Goal: Task Accomplishment & Management: Manage account settings

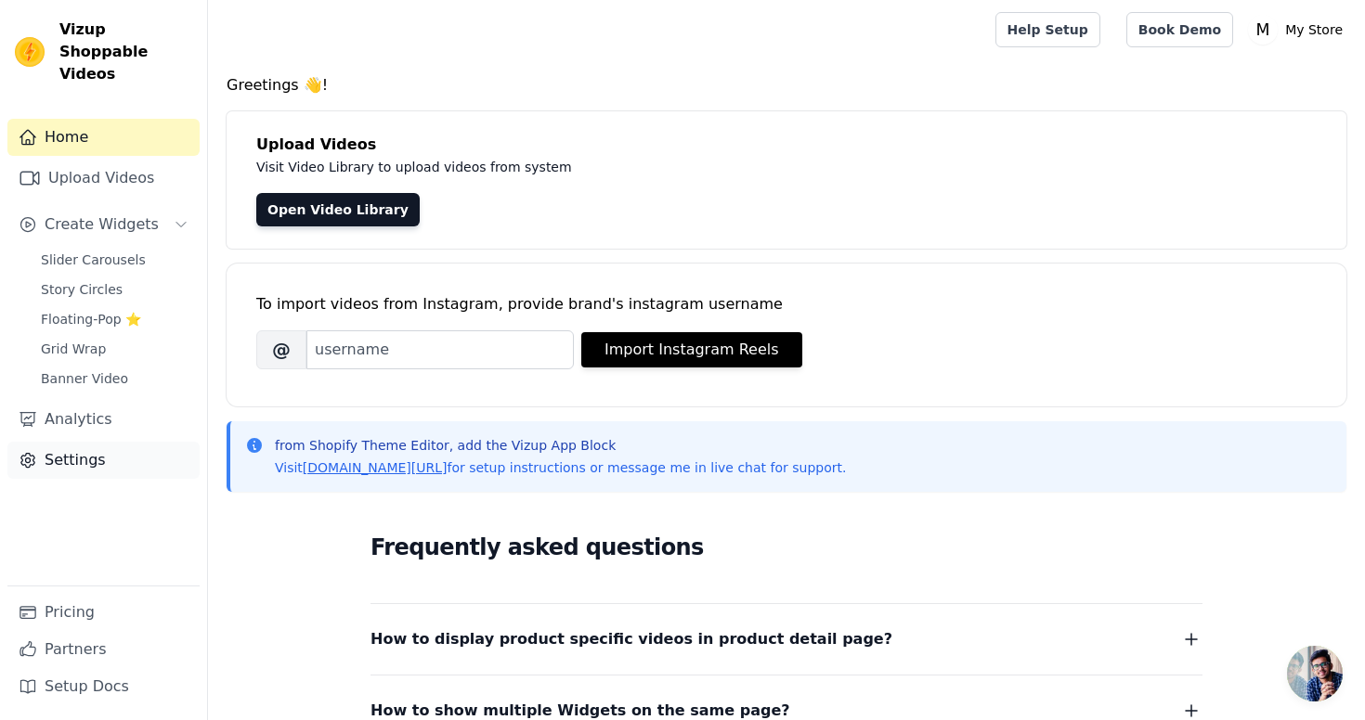
click at [103, 442] on link "Settings" at bounding box center [103, 460] width 192 height 37
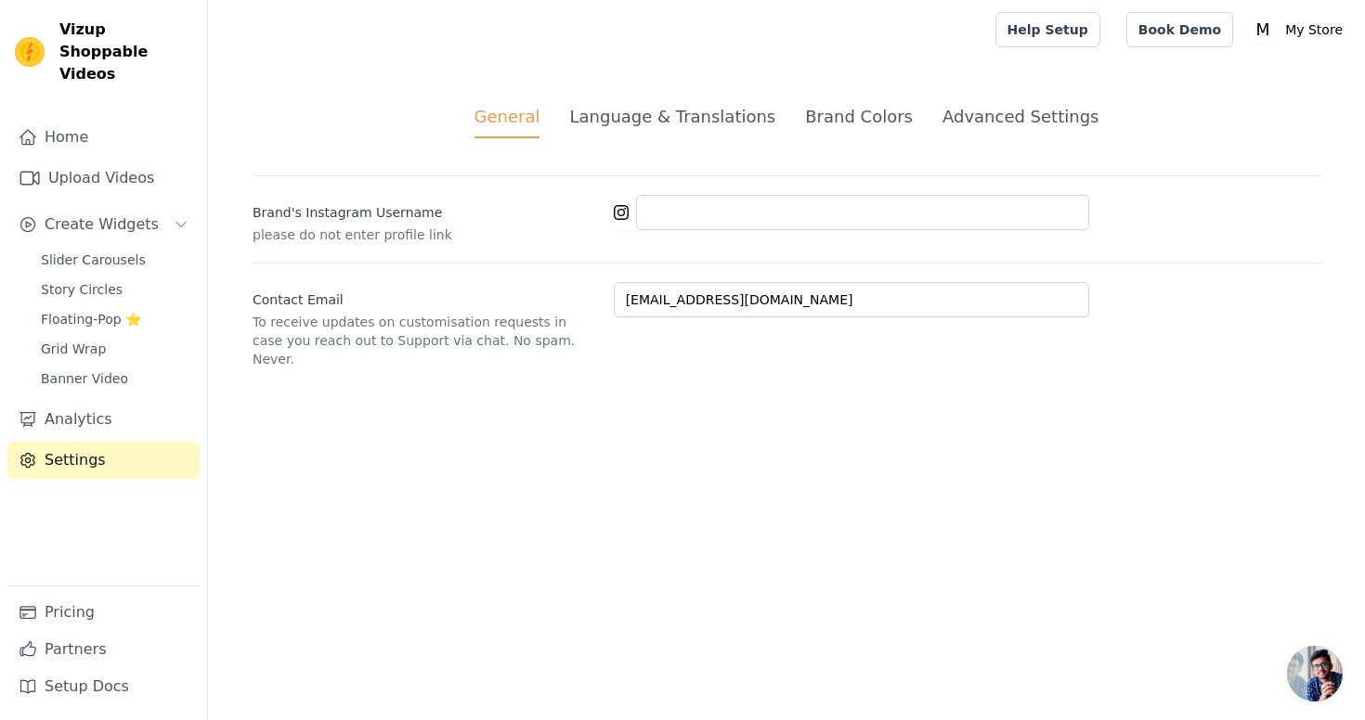
click at [833, 124] on div "Brand Colors" at bounding box center [859, 116] width 108 height 25
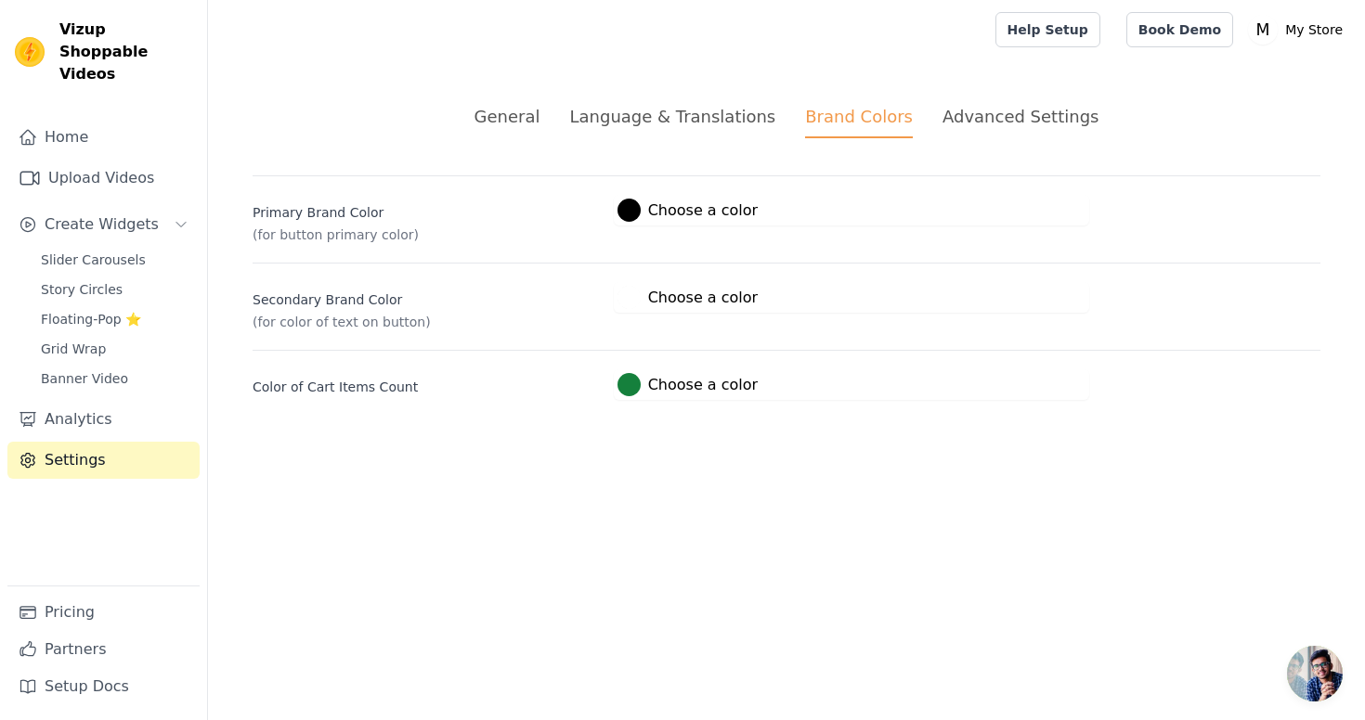
click at [677, 214] on label "#000000 Choose a color" at bounding box center [687, 210] width 140 height 23
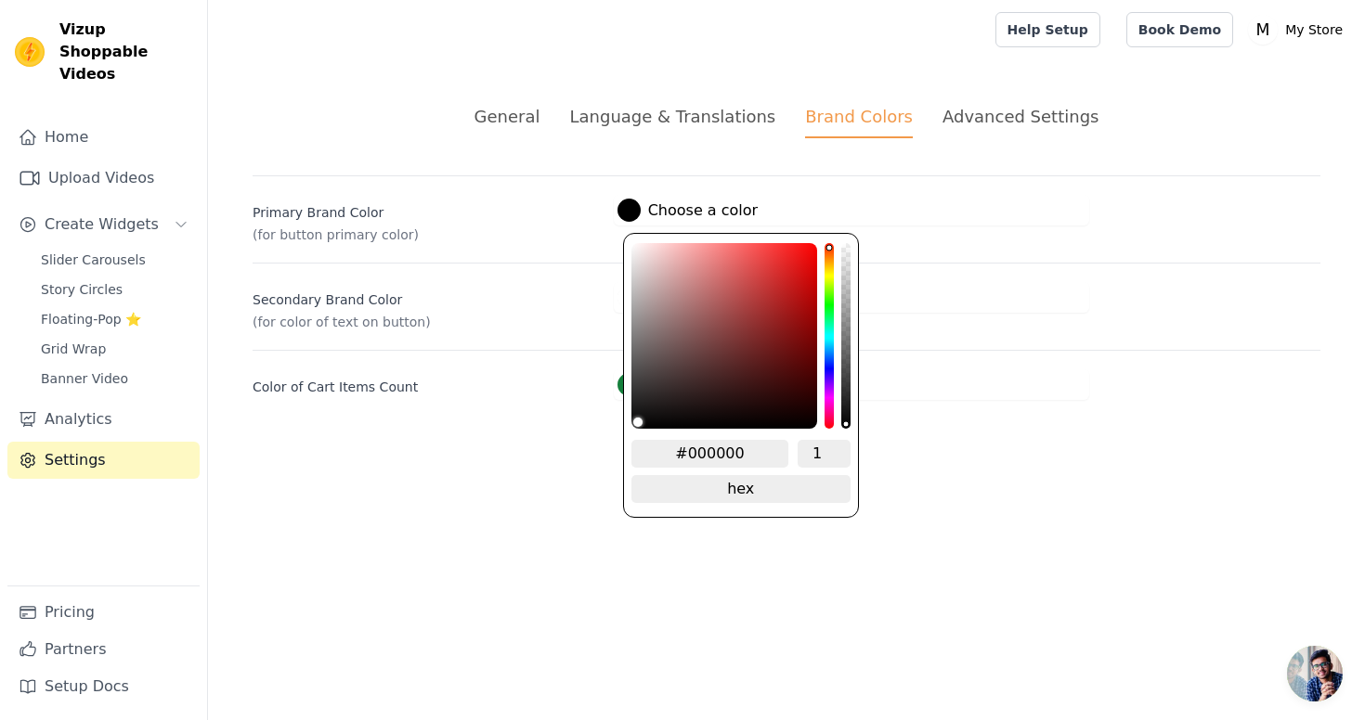
click at [677, 214] on label "#000000 Choose a color" at bounding box center [687, 210] width 140 height 23
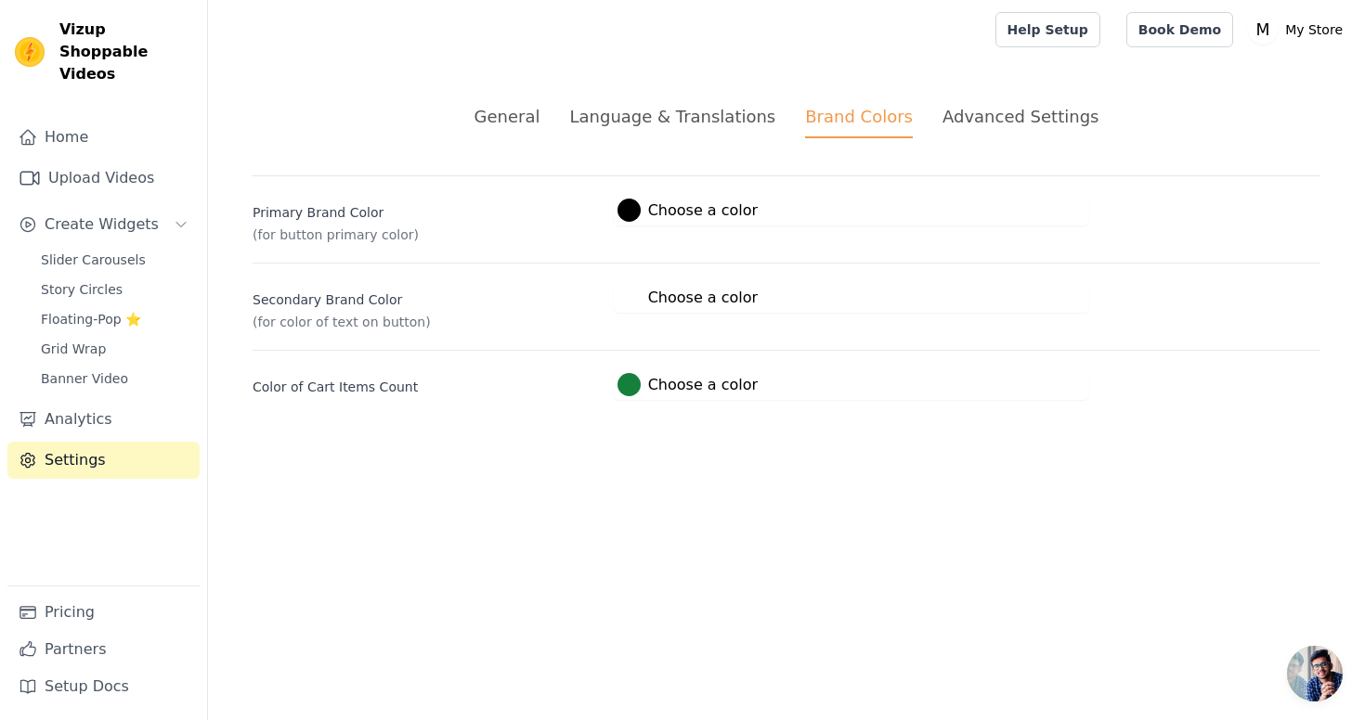
click at [681, 305] on label "#ffffff Choose a color" at bounding box center [687, 297] width 140 height 23
click at [682, 305] on label "#ffffff Choose a color" at bounding box center [687, 297] width 140 height 23
click at [663, 384] on label "#15803c Choose a color" at bounding box center [687, 384] width 140 height 23
click at [663, 382] on label "#15803c Choose a color" at bounding box center [687, 384] width 140 height 23
click at [714, 112] on div "Language & Translations" at bounding box center [672, 116] width 206 height 25
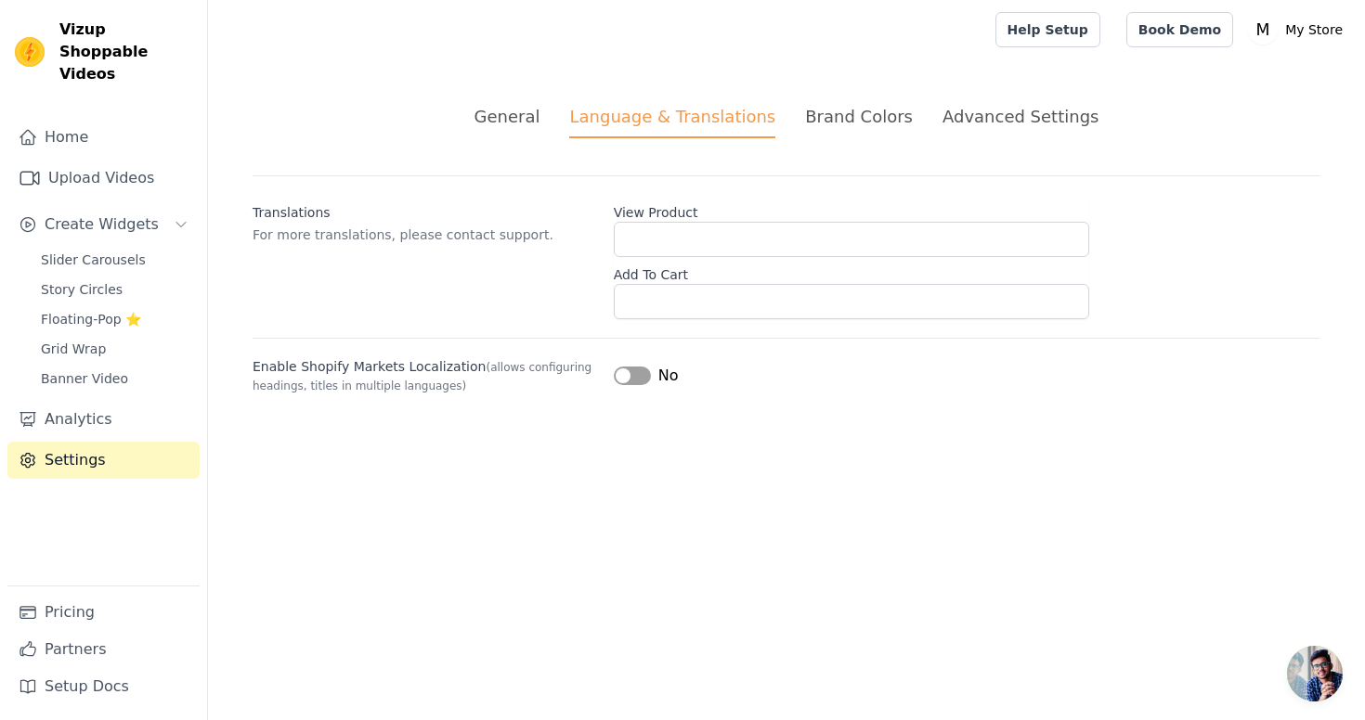
click at [540, 116] on div "General" at bounding box center [507, 116] width 66 height 25
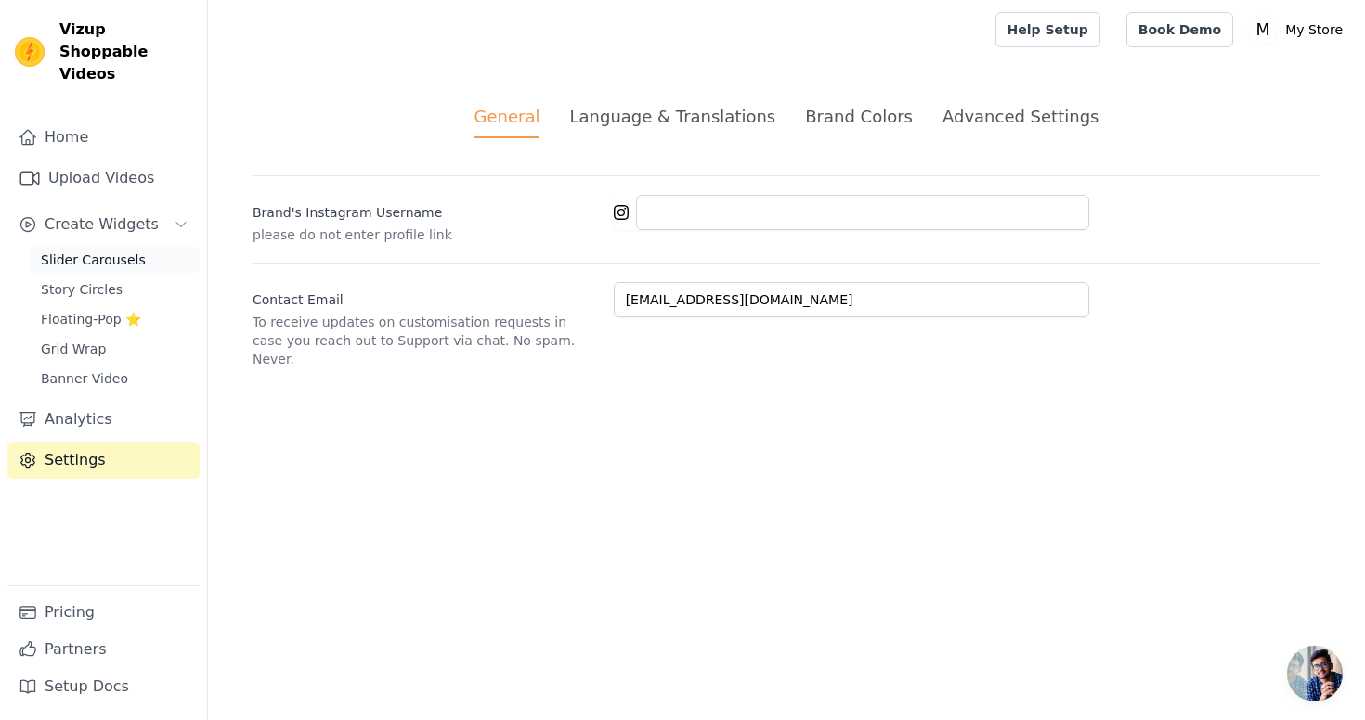
click at [115, 251] on span "Slider Carousels" at bounding box center [93, 260] width 105 height 19
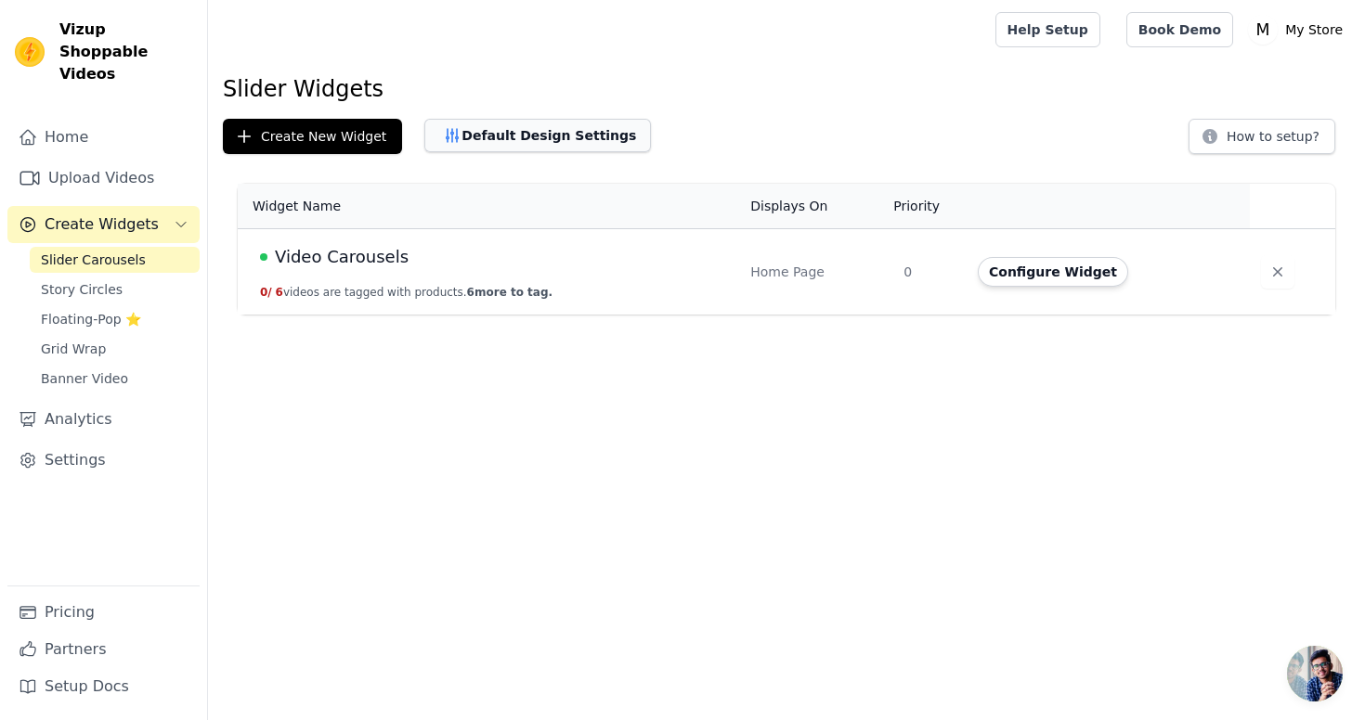
click at [605, 136] on button "Default Design Settings" at bounding box center [537, 135] width 226 height 33
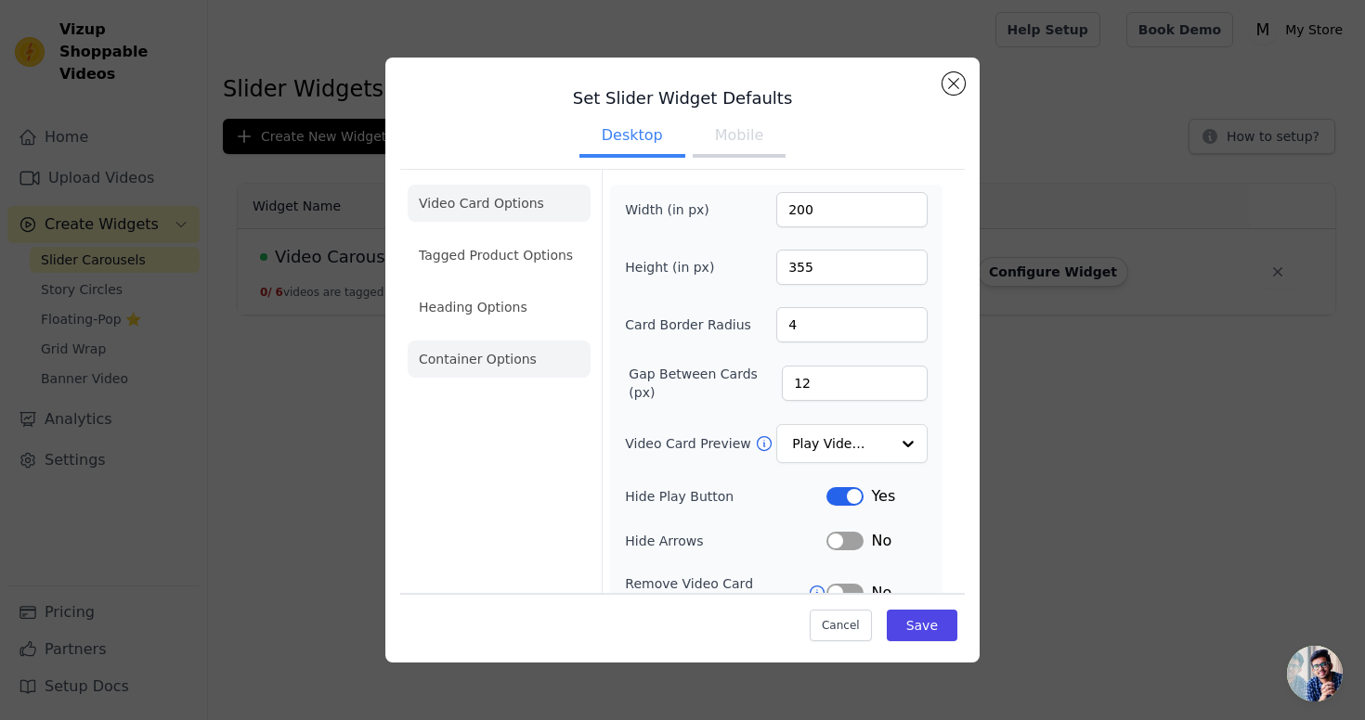
click at [487, 346] on li "Container Options" at bounding box center [498, 359] width 183 height 37
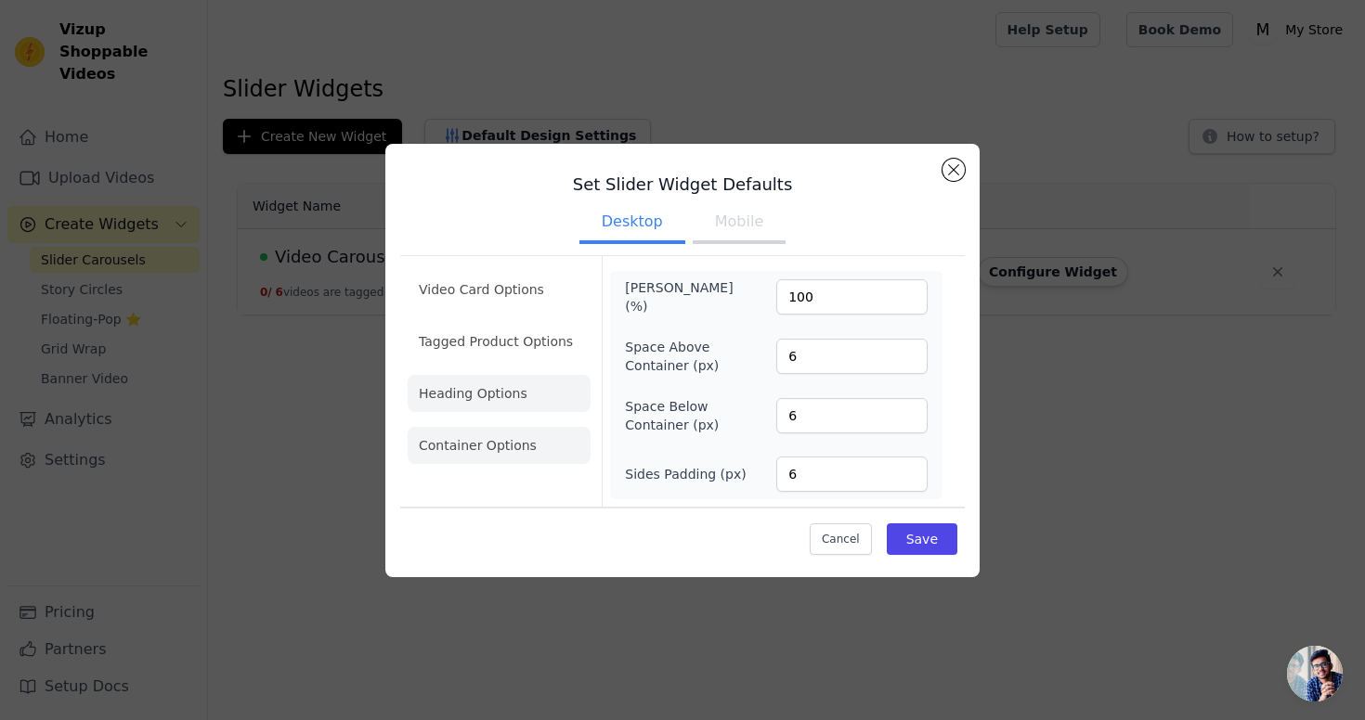
click at [477, 401] on li "Heading Options" at bounding box center [498, 393] width 183 height 37
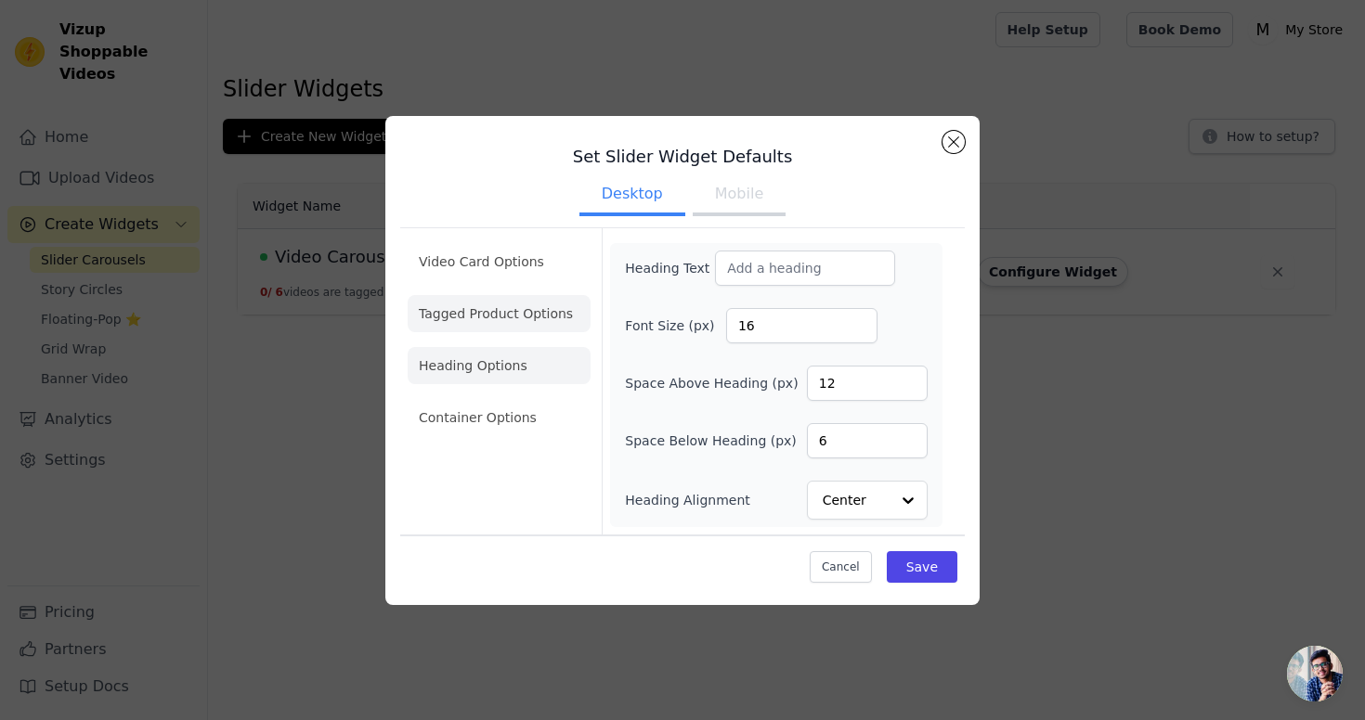
click at [473, 316] on li "Tagged Product Options" at bounding box center [498, 313] width 183 height 37
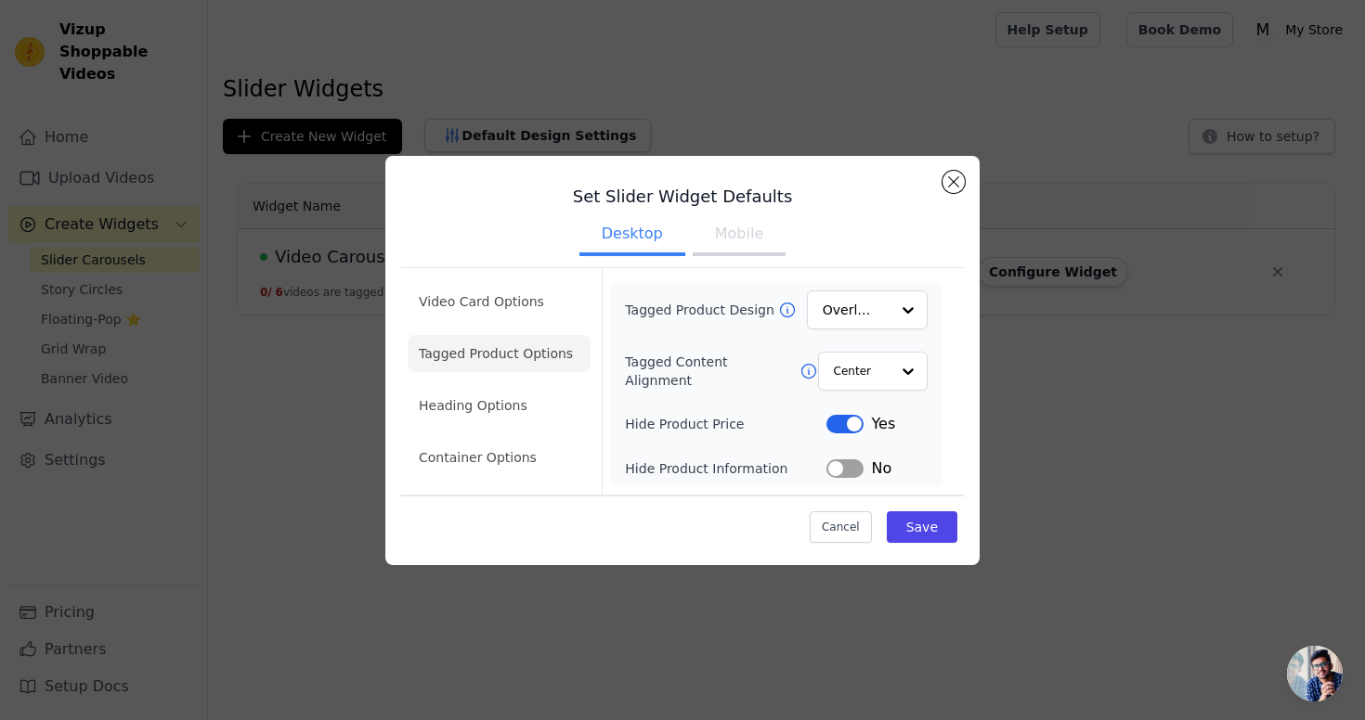
click at [725, 244] on button "Mobile" at bounding box center [738, 235] width 93 height 41
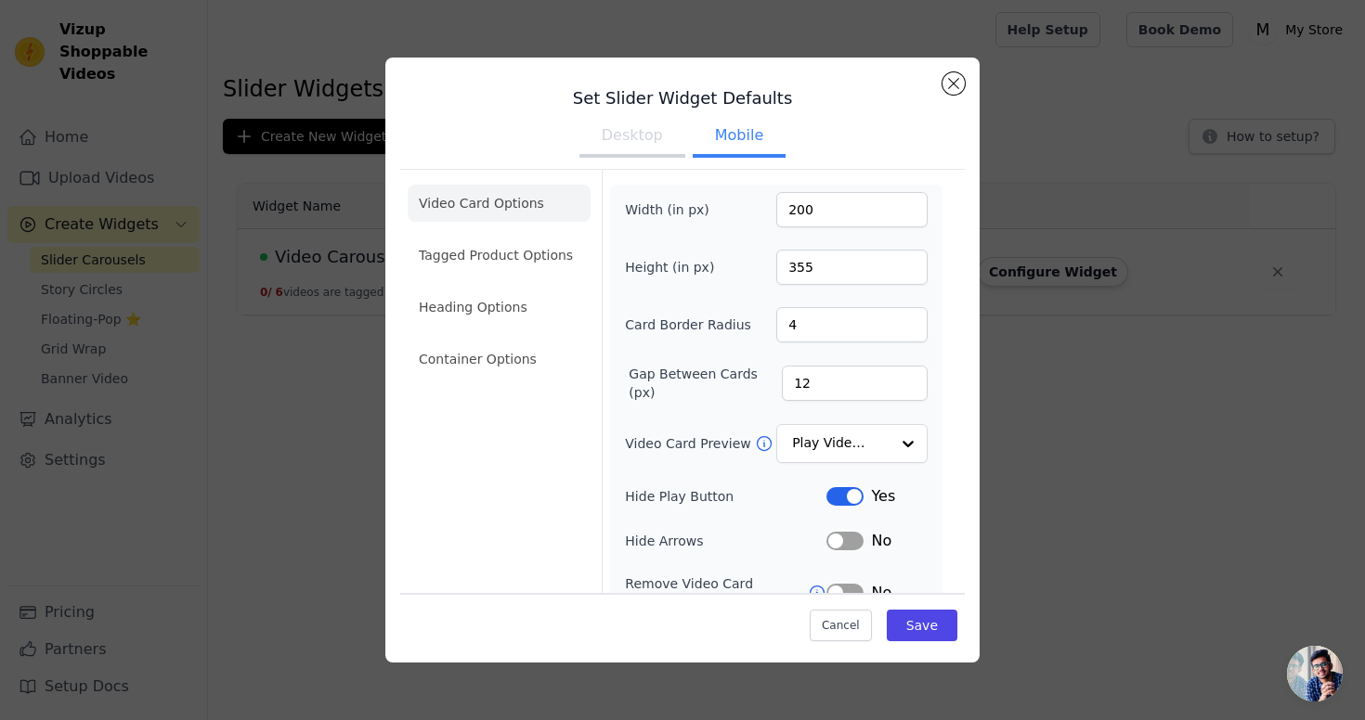
click at [939, 84] on div "Set Slider Widget Defaults Desktop Mobile Video Card Options Tagged Product Opt…" at bounding box center [682, 466] width 564 height 788
click at [943, 84] on button "Close modal" at bounding box center [953, 83] width 22 height 22
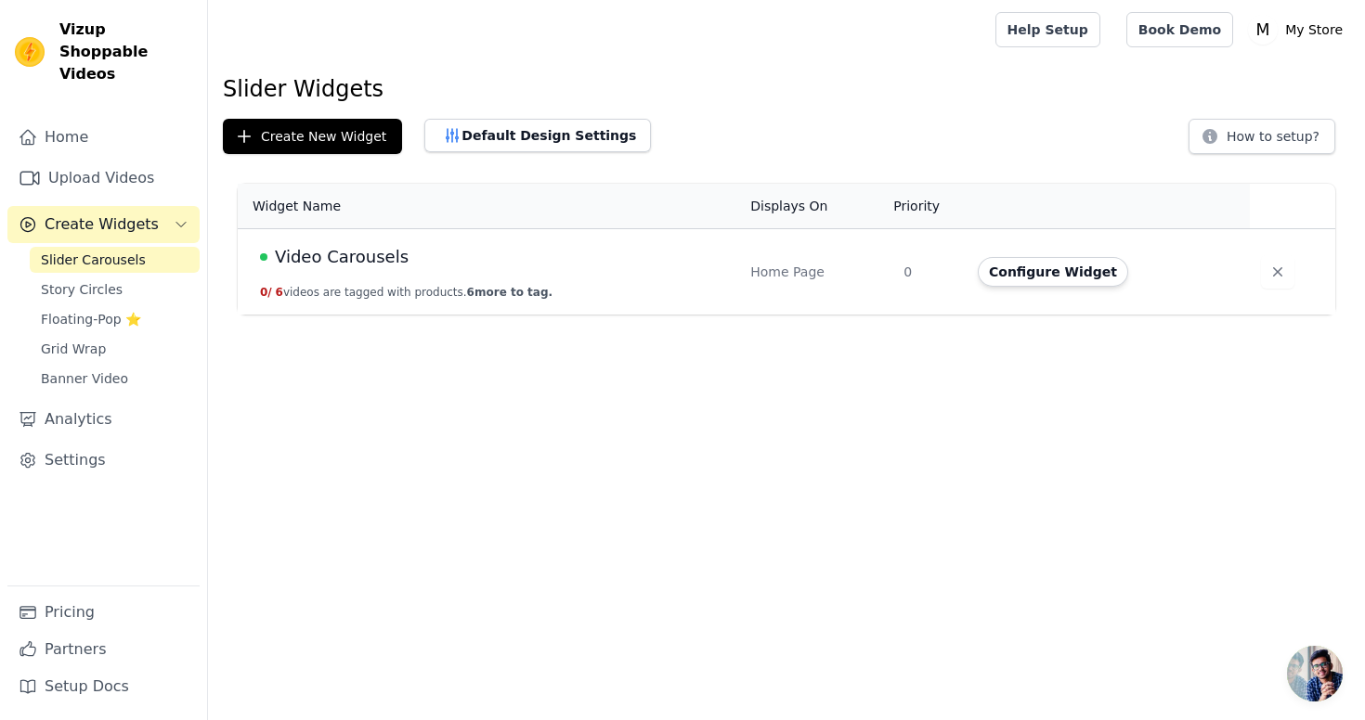
click at [499, 315] on html "Vizup Shoppable Videos Home Upload Videos Create Widgets Slider Carousels Story…" at bounding box center [682, 157] width 1365 height 315
click at [504, 138] on button "Default Design Settings" at bounding box center [537, 135] width 226 height 33
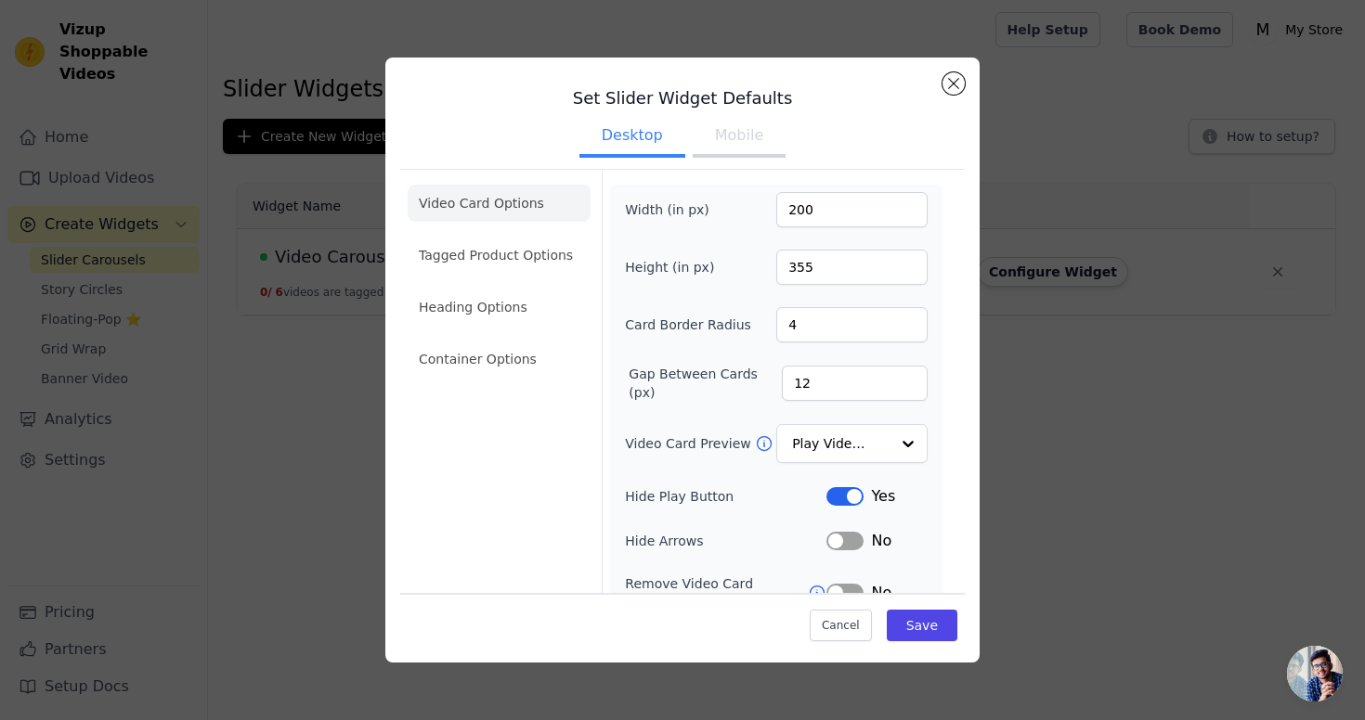
click at [707, 152] on button "Mobile" at bounding box center [738, 137] width 93 height 41
click at [642, 141] on button "Desktop" at bounding box center [632, 137] width 106 height 41
click at [692, 137] on button "Mobile" at bounding box center [738, 137] width 93 height 41
click at [620, 130] on button "Desktop" at bounding box center [632, 137] width 106 height 41
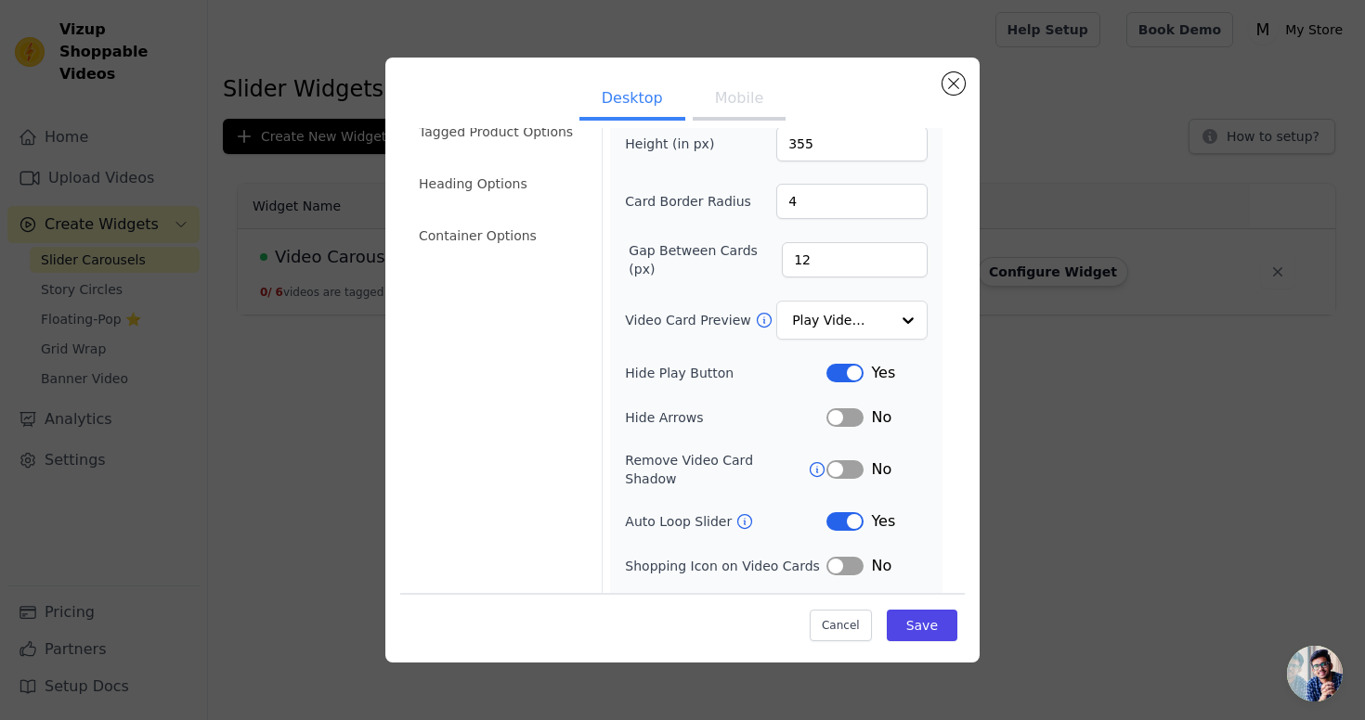
scroll to position [152, 0]
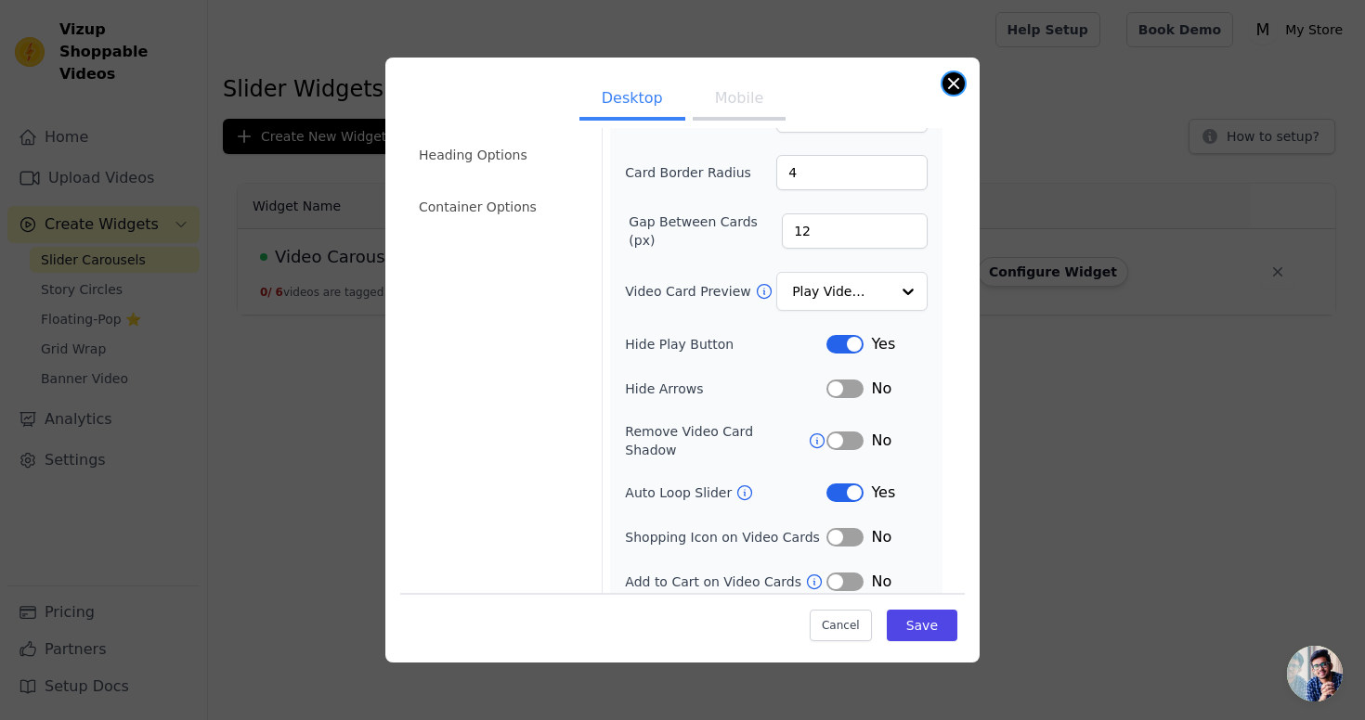
click at [964, 81] on button "Close modal" at bounding box center [953, 83] width 22 height 22
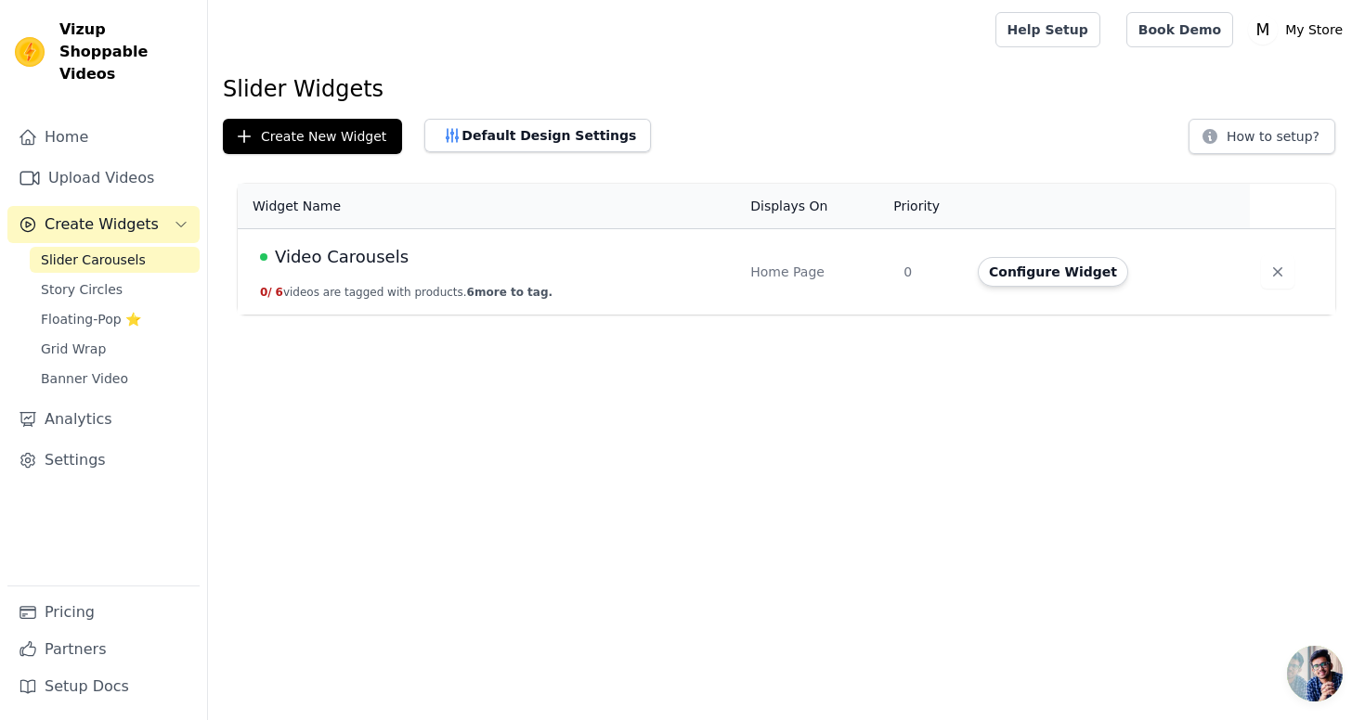
click at [938, 315] on html "Vizup Shoppable Videos Home Upload Videos Create Widgets Slider Carousels Story…" at bounding box center [682, 157] width 1365 height 315
click at [236, 310] on div "Widget Name Displays On Priority Actions Video Carousels 0 / 6 videos are tagge…" at bounding box center [786, 249] width 1157 height 146
click at [81, 280] on span "Story Circles" at bounding box center [82, 289] width 82 height 19
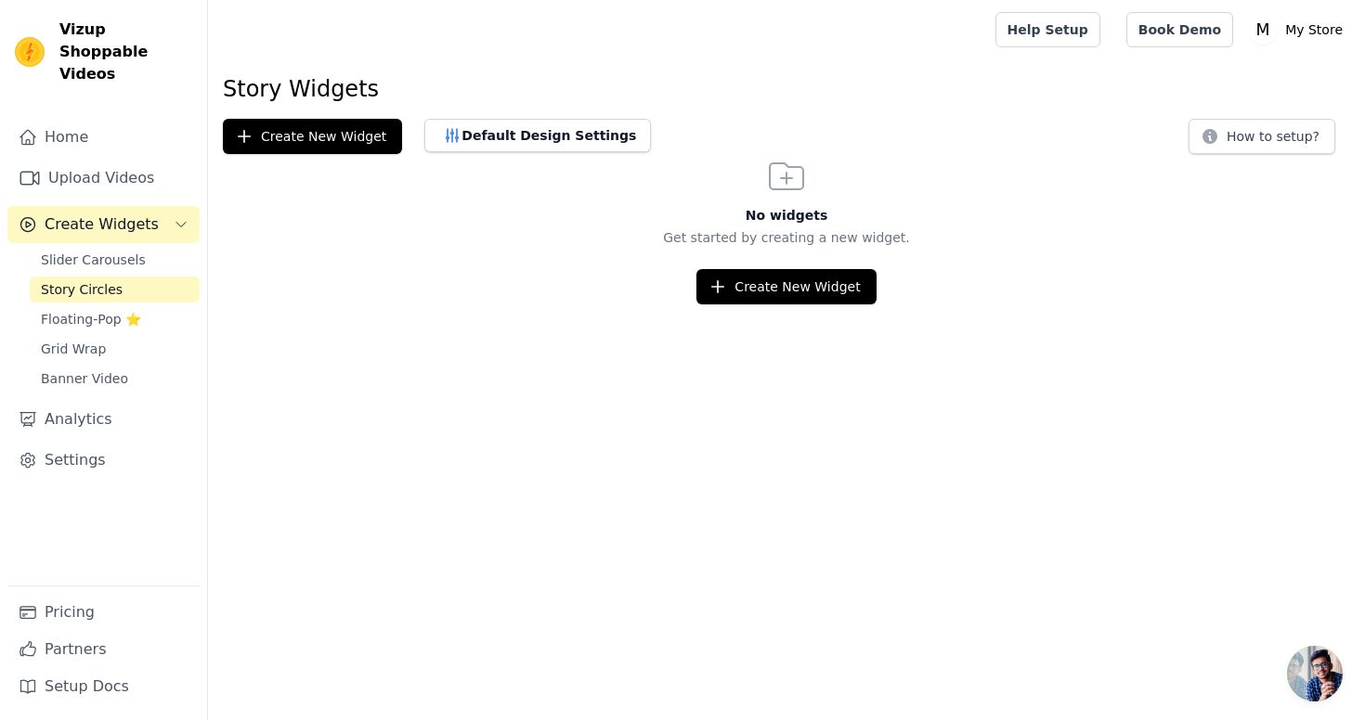
click at [81, 280] on span "Story Circles" at bounding box center [82, 289] width 82 height 19
click at [82, 310] on span "Floating-Pop ⭐" at bounding box center [91, 319] width 100 height 19
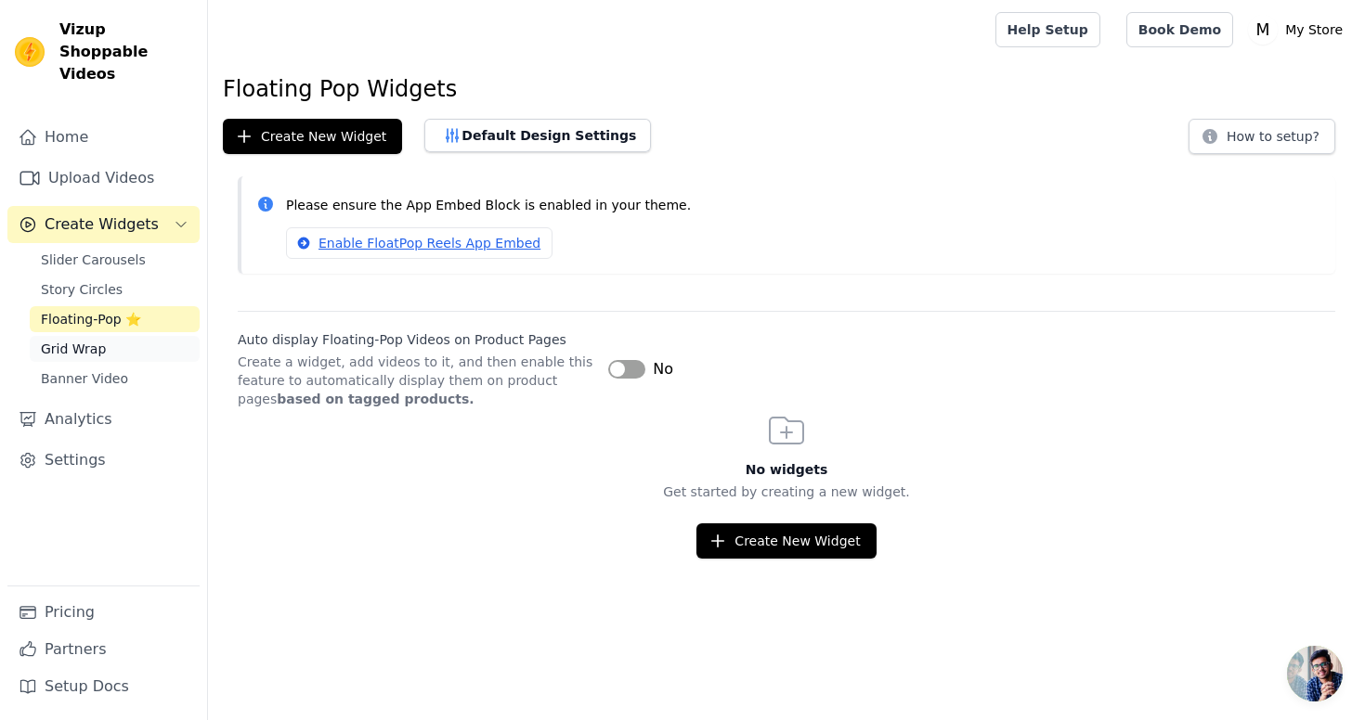
click at [84, 340] on span "Grid Wrap" at bounding box center [73, 349] width 65 height 19
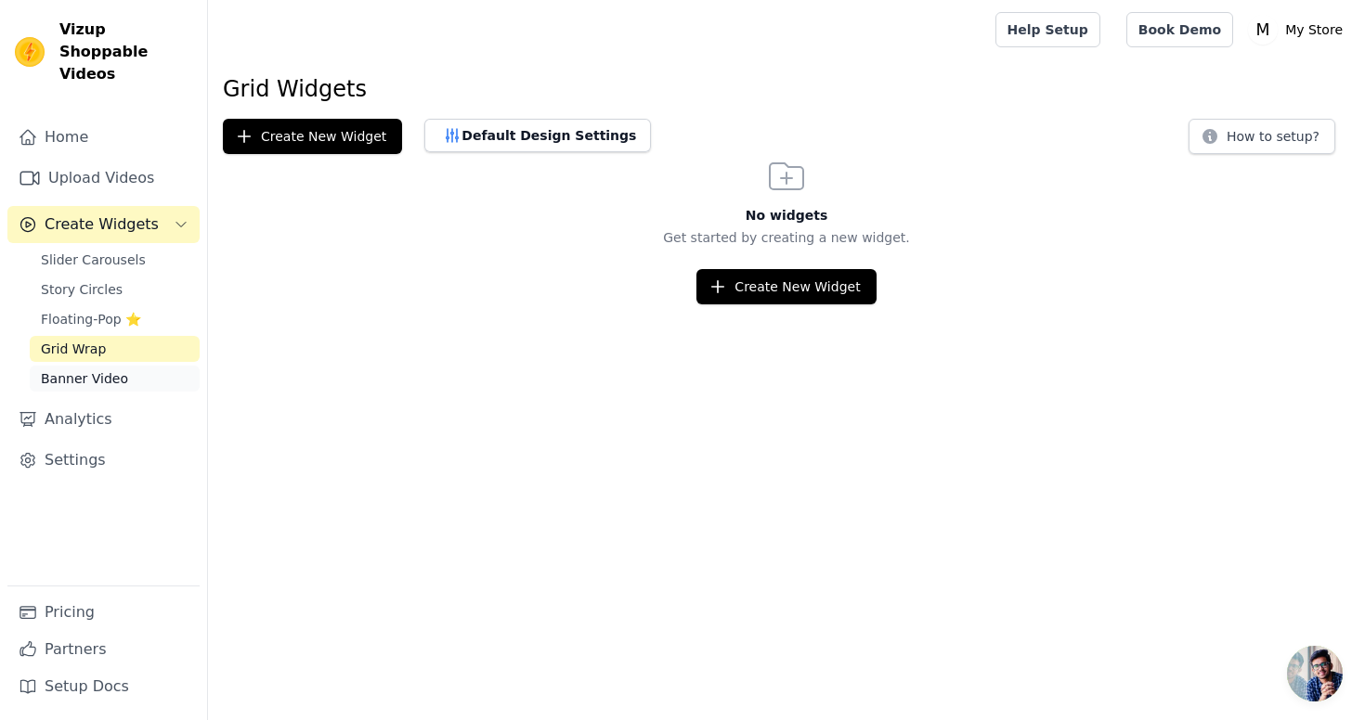
click at [83, 369] on span "Banner Video" at bounding box center [84, 378] width 87 height 19
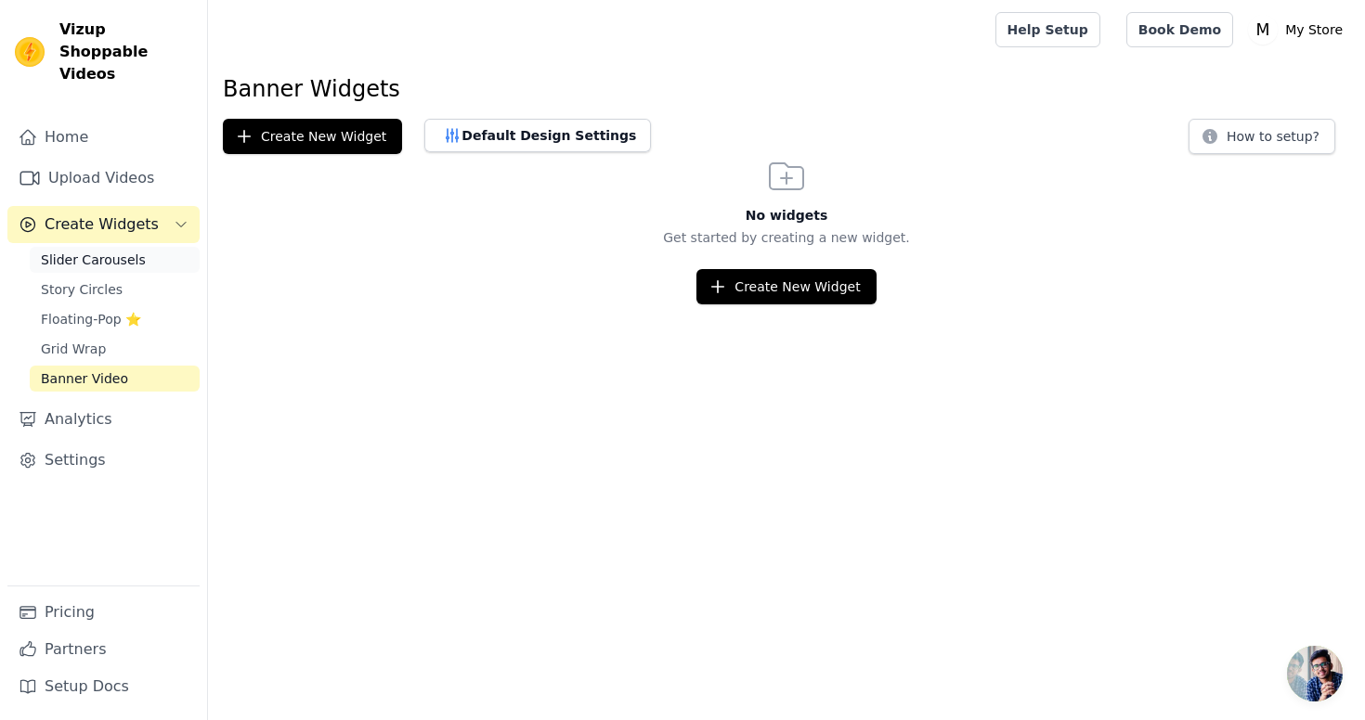
click at [130, 251] on span "Slider Carousels" at bounding box center [93, 260] width 105 height 19
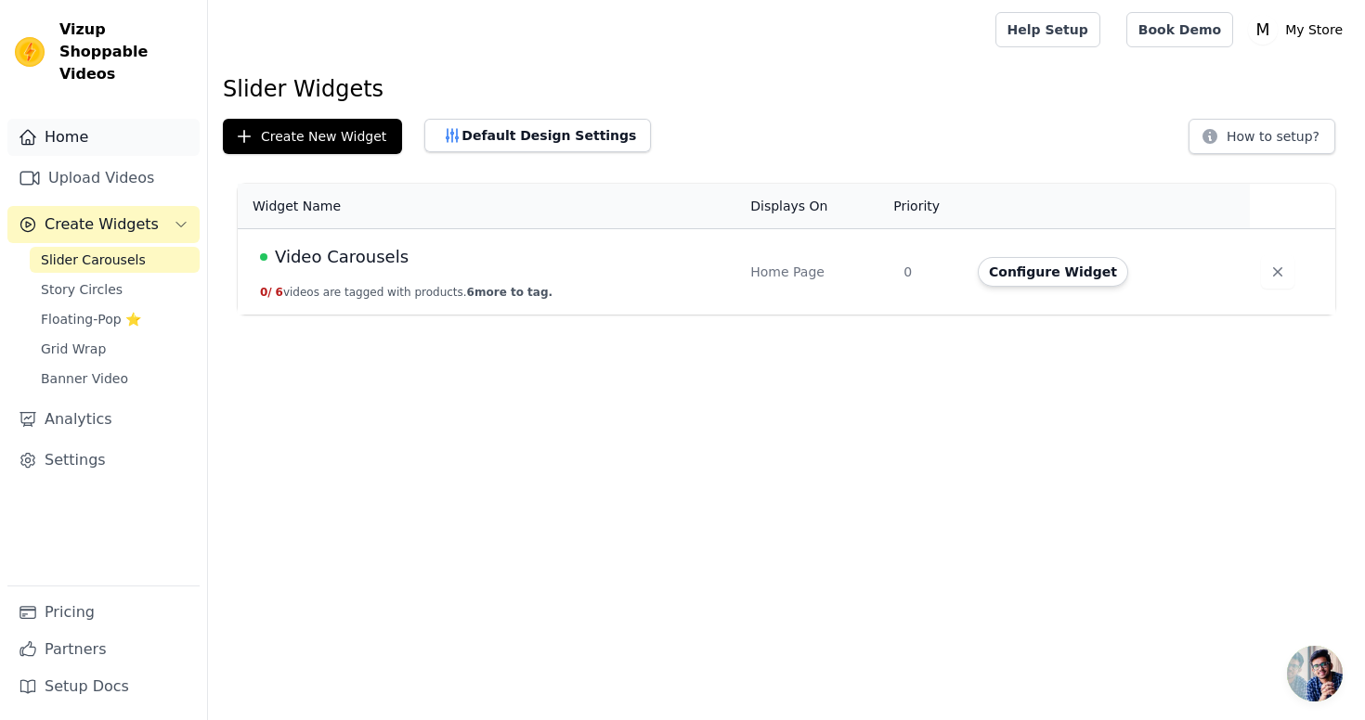
click at [114, 119] on link "Home" at bounding box center [103, 137] width 192 height 37
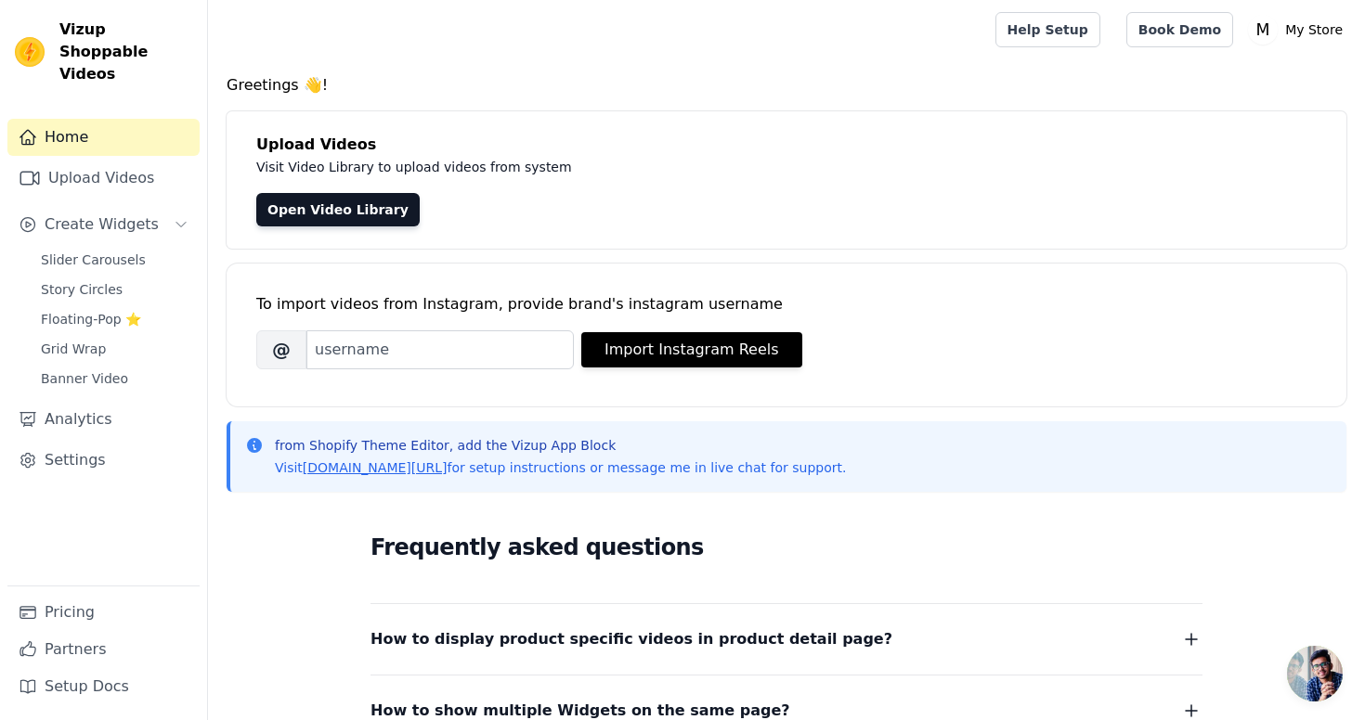
click at [283, 380] on div "To import videos from Instagram, provide brand's instagram username [PERSON_NAM…" at bounding box center [785, 335] width 1119 height 143
click at [133, 251] on span "Slider Carousels" at bounding box center [93, 260] width 105 height 19
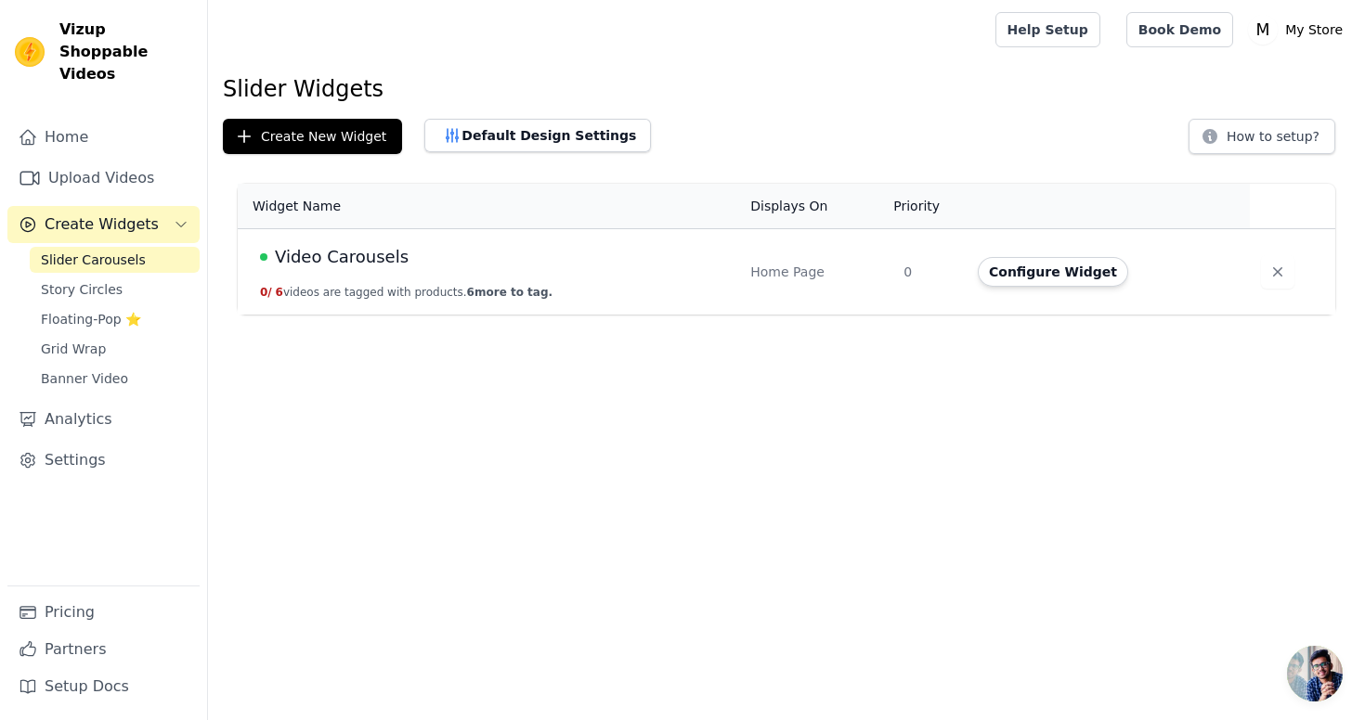
click at [294, 315] on html "Vizup Shoppable Videos Home Upload Videos Create Widgets Slider Carousels Story…" at bounding box center [682, 157] width 1365 height 315
